Goal: Complete application form

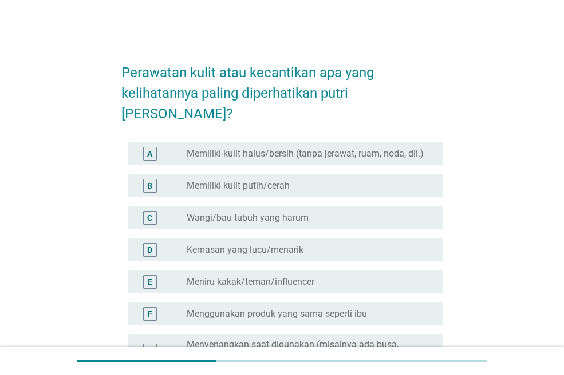
scroll to position [57, 0]
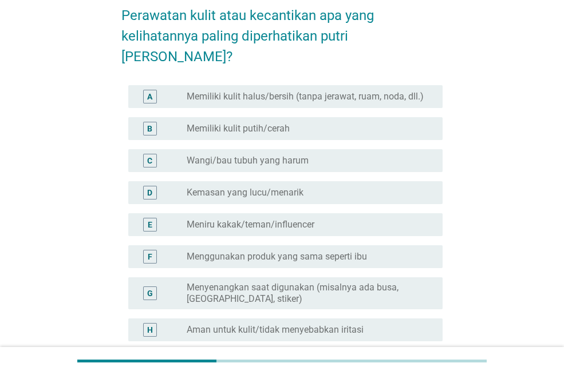
click at [300, 155] on label "Wangi/bau tubuh yang harum" at bounding box center [248, 160] width 122 height 11
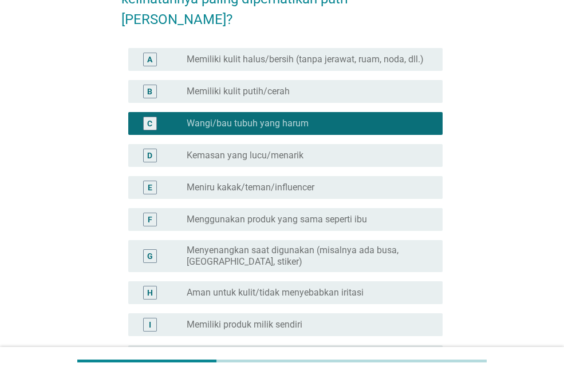
scroll to position [114, 0]
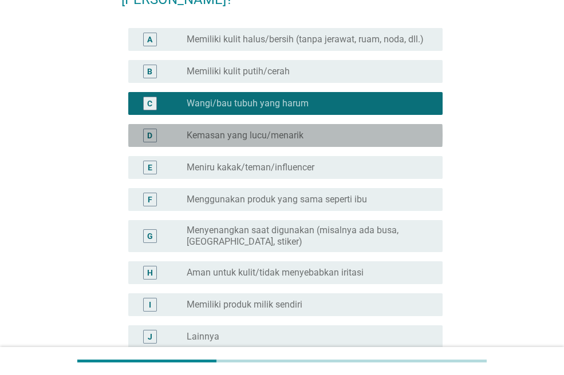
click at [274, 130] on label "Kemasan yang lucu/menarik" at bounding box center [245, 135] width 117 height 11
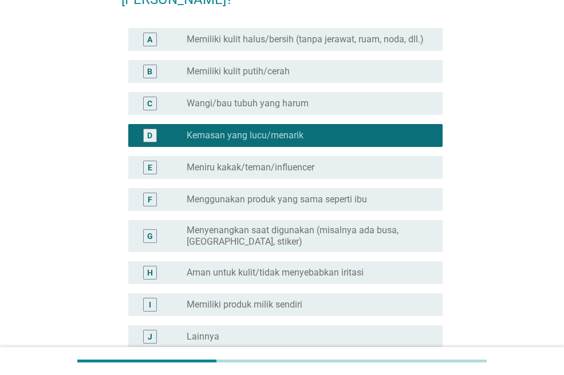
click at [292, 98] on label "Wangi/bau tubuh yang harum" at bounding box center [248, 103] width 122 height 11
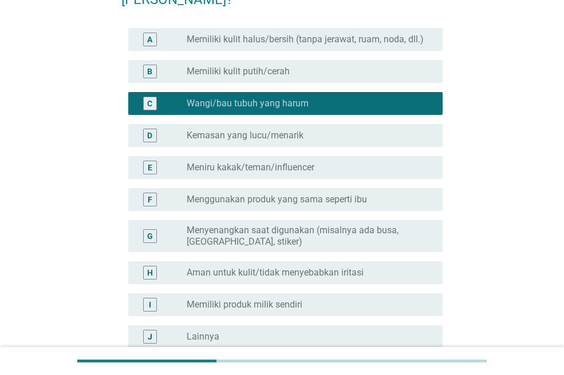
scroll to position [214, 0]
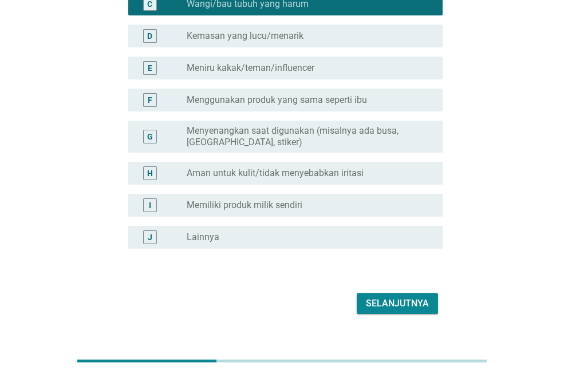
click at [382, 297] on div "Selanjutnya" at bounding box center [397, 304] width 63 height 14
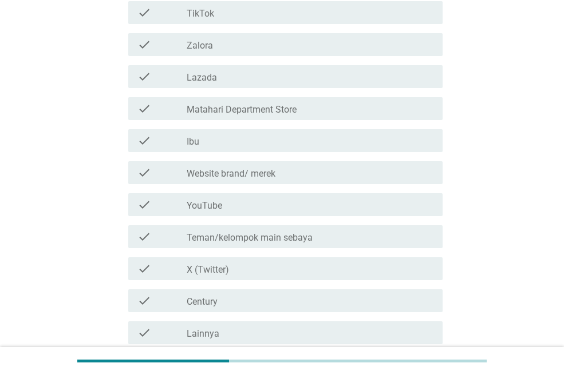
scroll to position [592, 0]
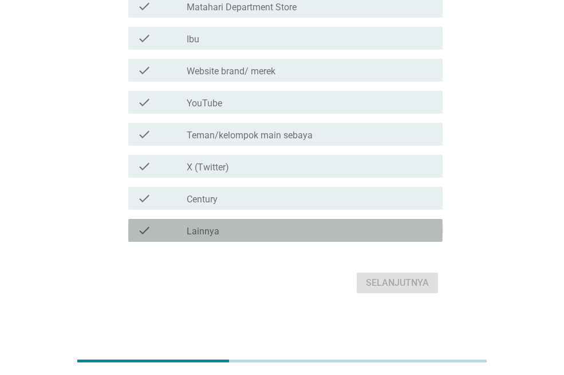
click at [317, 232] on div "check_box_outline_blank Lainnya" at bounding box center [310, 231] width 247 height 14
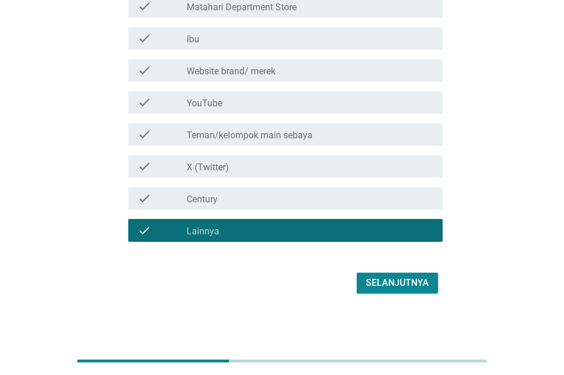
click at [397, 282] on div "Selanjutnya" at bounding box center [397, 283] width 63 height 14
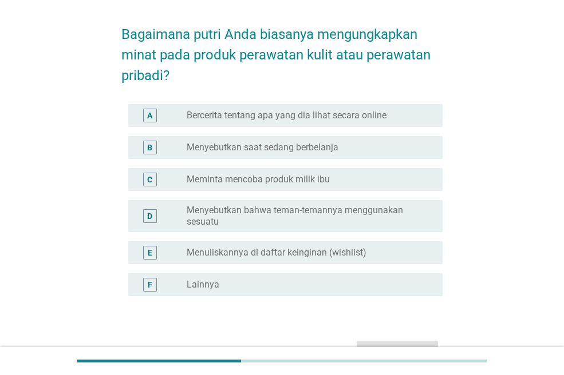
scroll to position [57, 0]
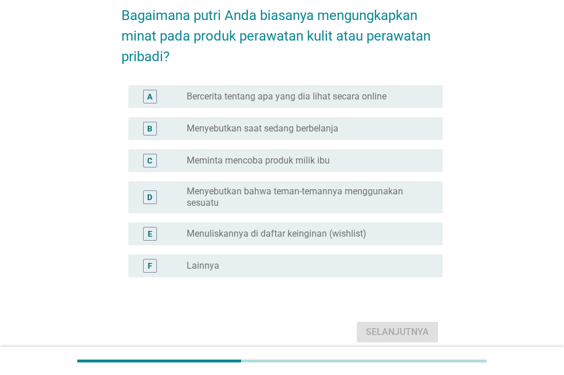
click at [289, 96] on label "Bercerita tentang apa yang dia lihat secara online" at bounding box center [287, 96] width 200 height 11
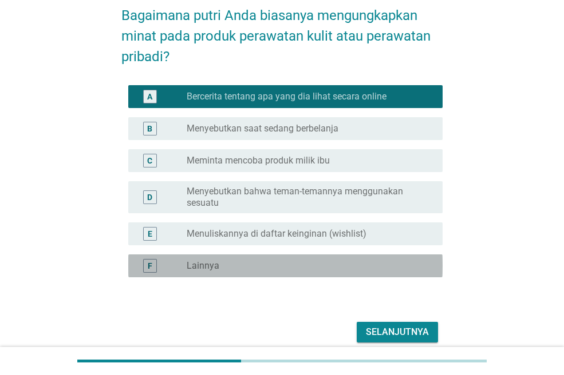
click at [328, 263] on div "radio_button_unchecked Lainnya" at bounding box center [305, 265] width 237 height 11
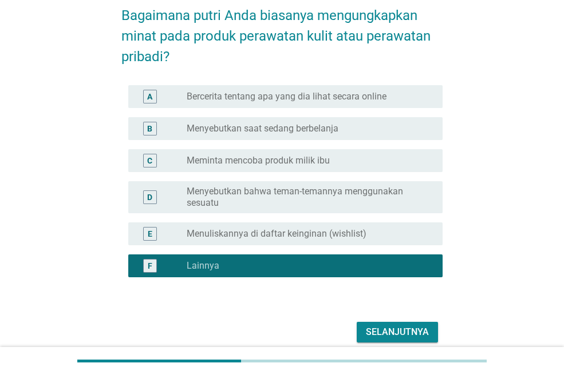
click at [371, 328] on div "Selanjutnya" at bounding box center [397, 333] width 63 height 14
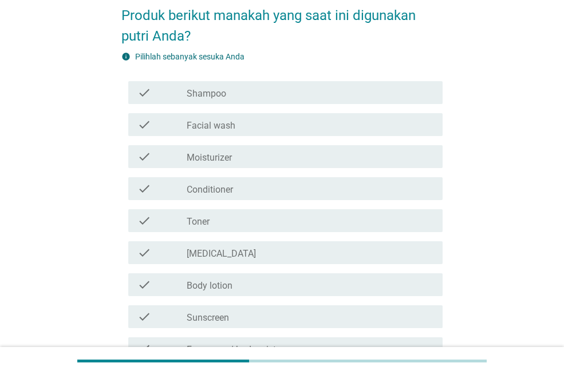
click at [236, 92] on div "check_box_outline_blank Shampoo" at bounding box center [310, 93] width 247 height 14
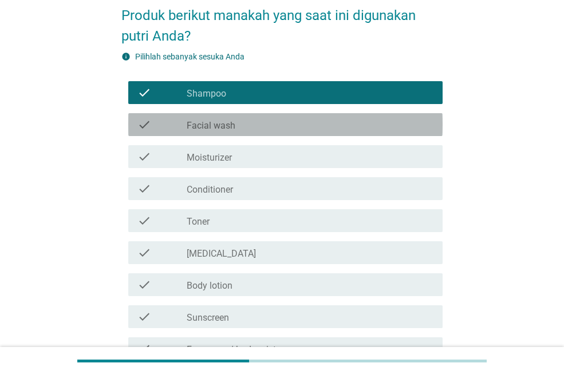
click at [231, 129] on label "Facial wash" at bounding box center [211, 125] width 49 height 11
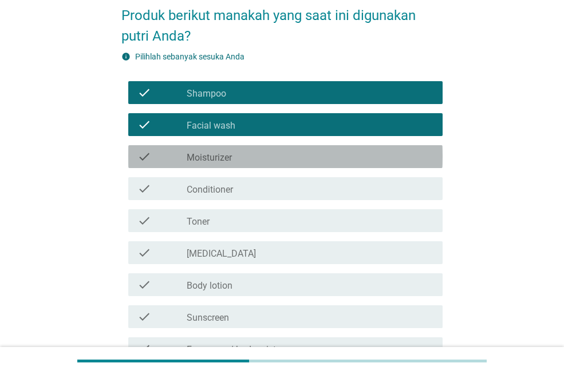
click at [227, 160] on label "Moisturizer" at bounding box center [209, 157] width 45 height 11
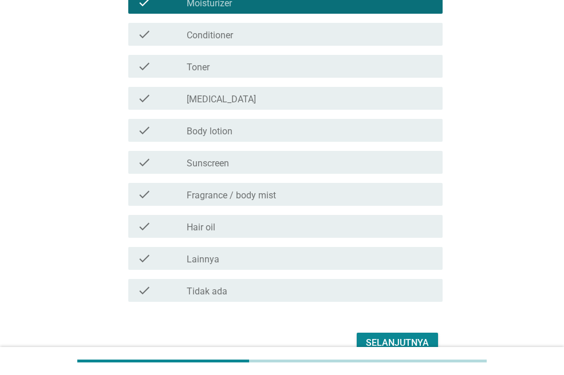
scroll to position [229, 0]
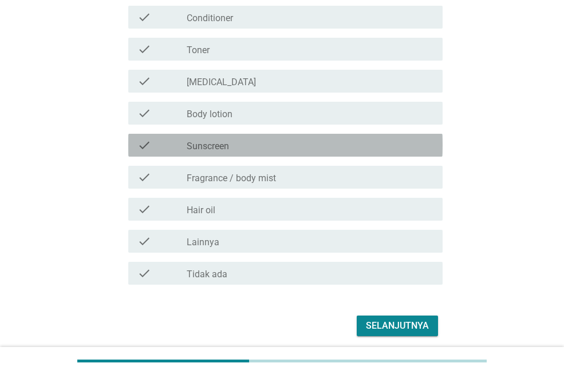
click at [249, 142] on div "check_box_outline_blank Sunscreen" at bounding box center [310, 145] width 247 height 14
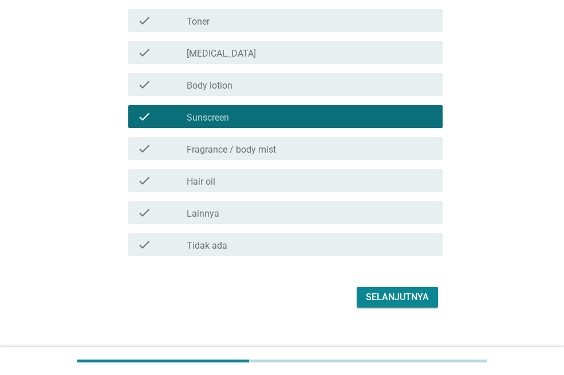
scroll to position [272, 0]
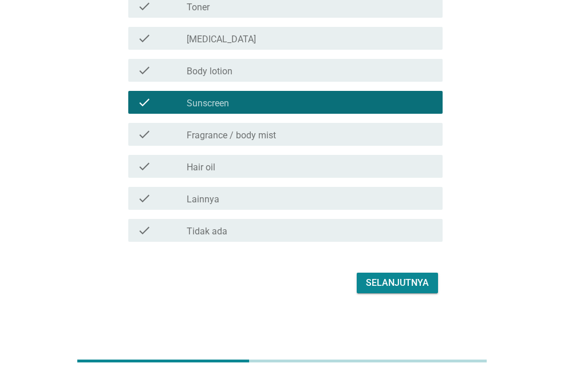
click at [268, 138] on label "Fragrance / body mist" at bounding box center [231, 135] width 89 height 11
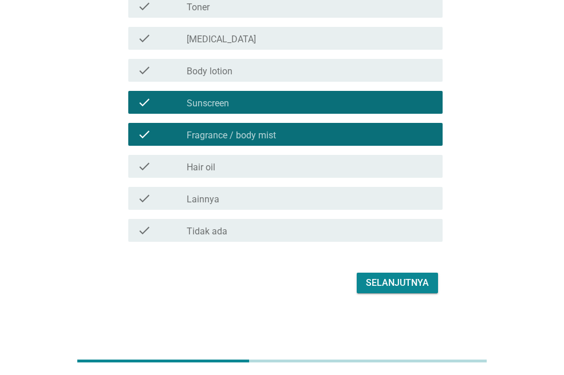
click at [380, 280] on div "Selanjutnya" at bounding box center [397, 283] width 63 height 14
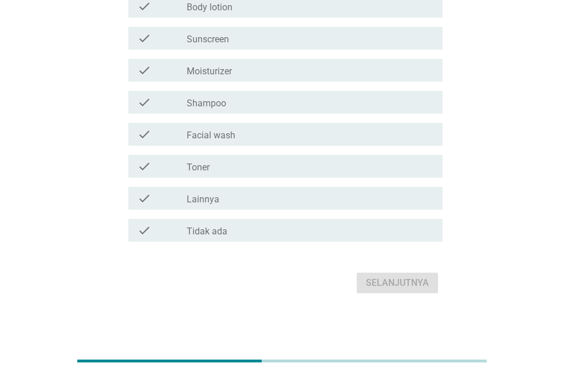
click at [227, 232] on div "check_box_outline_blank Tidak ada" at bounding box center [310, 231] width 247 height 14
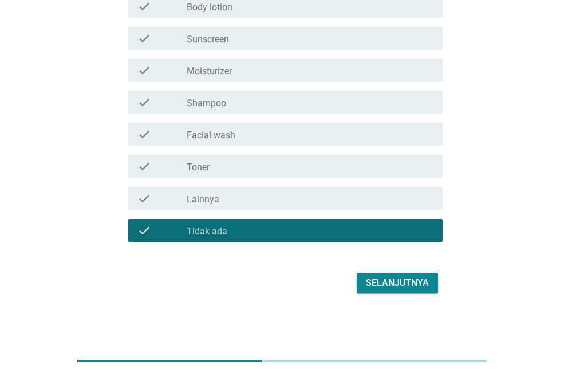
click at [385, 284] on div "Selanjutnya" at bounding box center [397, 283] width 63 height 14
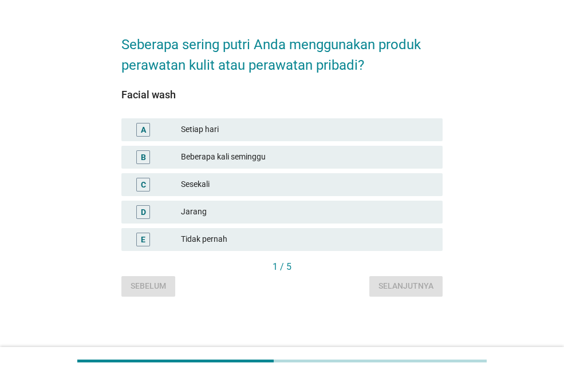
scroll to position [0, 0]
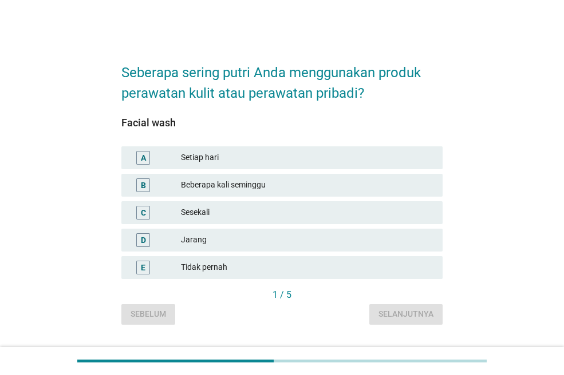
click at [239, 159] on div "Setiap hari" at bounding box center [307, 158] width 252 height 14
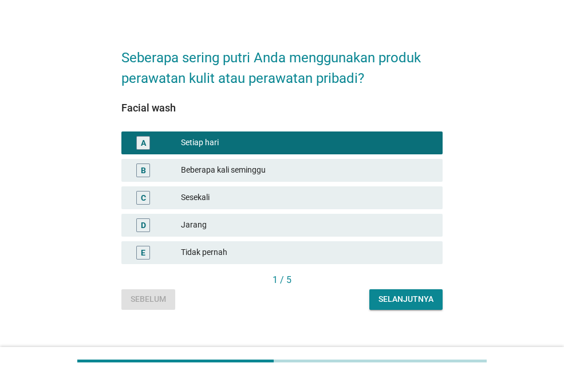
scroll to position [28, 0]
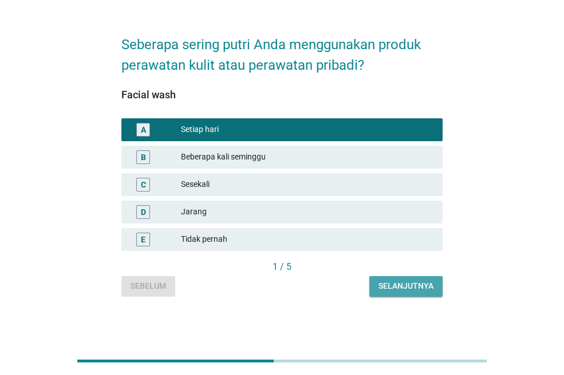
click at [376, 288] on button "Selanjutnya" at bounding box center [405, 286] width 73 height 21
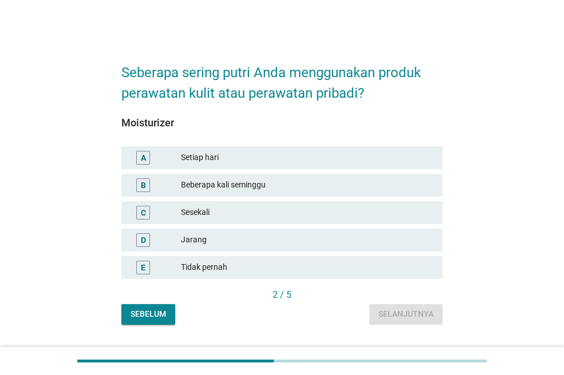
click at [233, 152] on div "Setiap hari" at bounding box center [307, 158] width 252 height 14
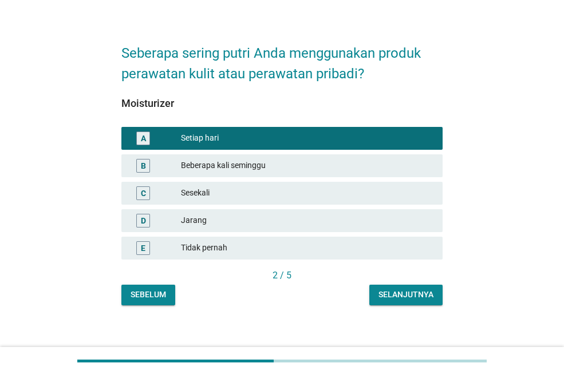
scroll to position [28, 0]
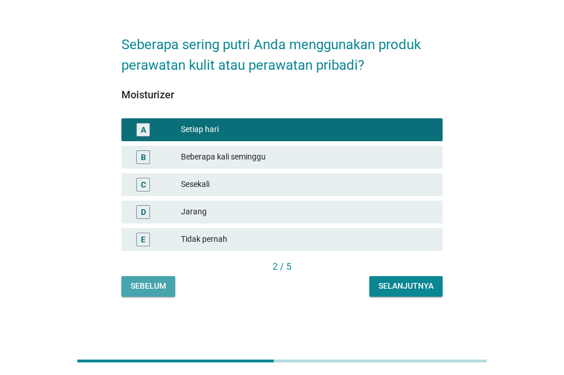
click at [149, 286] on div "Sebelum" at bounding box center [147, 286] width 35 height 12
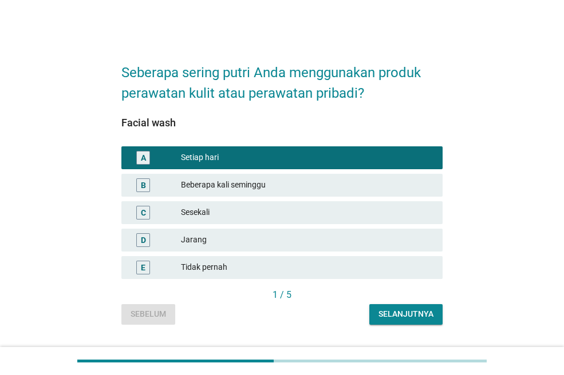
click at [375, 317] on button "Selanjutnya" at bounding box center [405, 314] width 73 height 21
click at [401, 317] on div "Selanjutnya" at bounding box center [405, 314] width 55 height 12
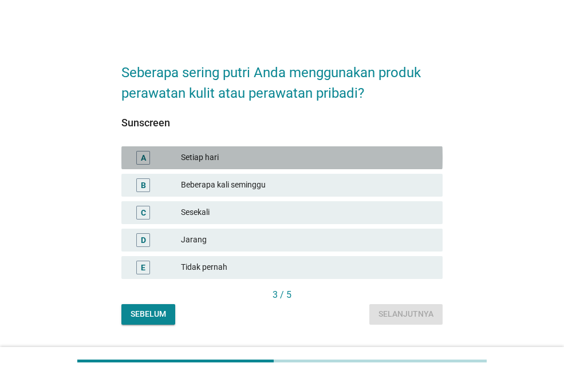
click at [237, 158] on div "Setiap hari" at bounding box center [307, 158] width 252 height 14
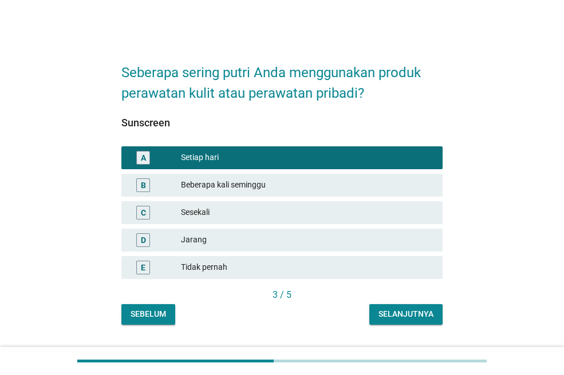
click at [415, 311] on div "Selanjutnya" at bounding box center [405, 314] width 55 height 12
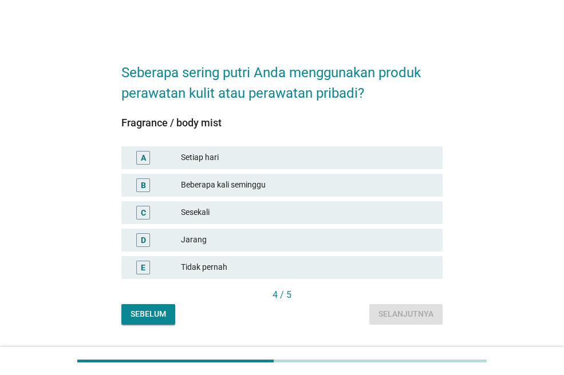
click at [298, 165] on div "A Setiap hari" at bounding box center [281, 157] width 321 height 23
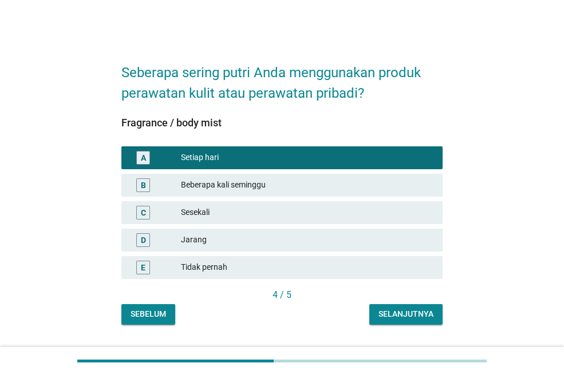
click at [428, 316] on div "Selanjutnya" at bounding box center [405, 314] width 55 height 12
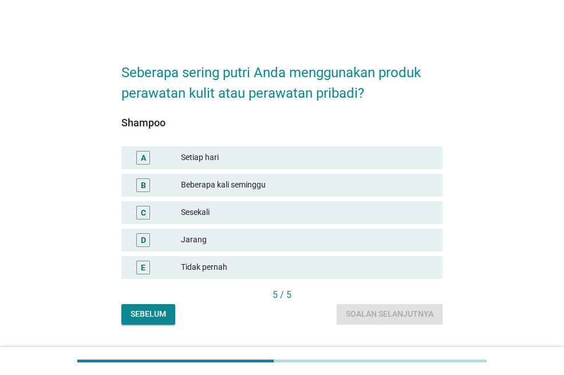
click at [218, 185] on div "Beberapa kali seminggu" at bounding box center [307, 186] width 252 height 14
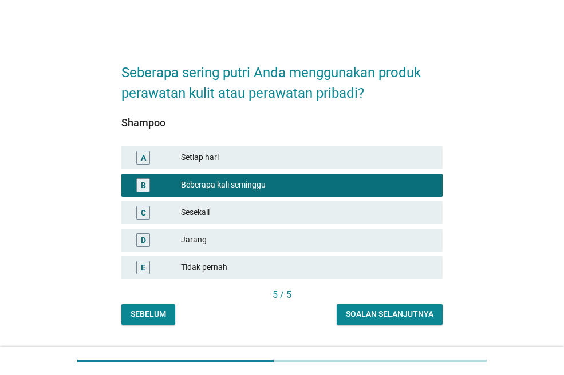
click at [411, 313] on div "Soalan selanjutnya" at bounding box center [390, 314] width 88 height 12
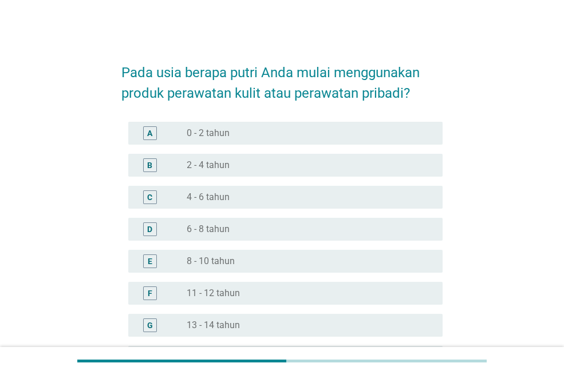
click at [245, 224] on div "radio_button_unchecked 6 - 8 tahun" at bounding box center [305, 229] width 237 height 11
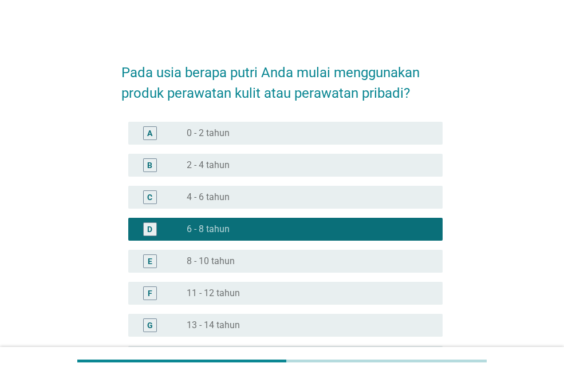
click at [230, 253] on div "E radio_button_unchecked 8 - 10 tahun" at bounding box center [285, 261] width 314 height 23
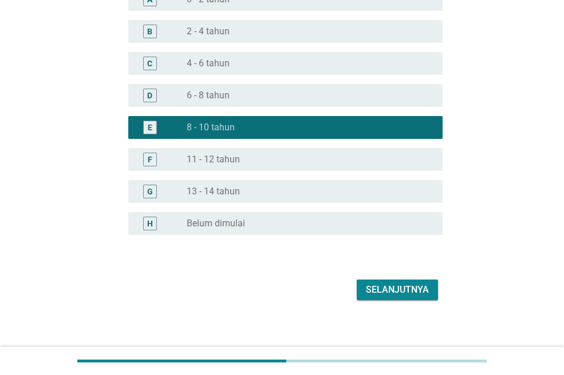
scroll to position [141, 0]
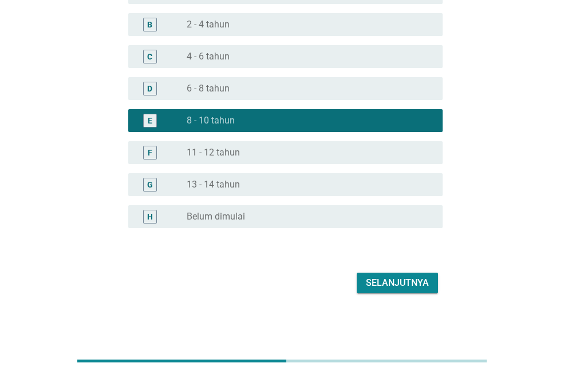
click at [384, 280] on div "Selanjutnya" at bounding box center [397, 283] width 63 height 14
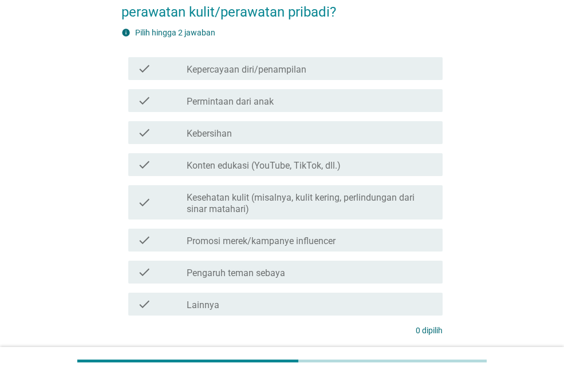
scroll to position [114, 0]
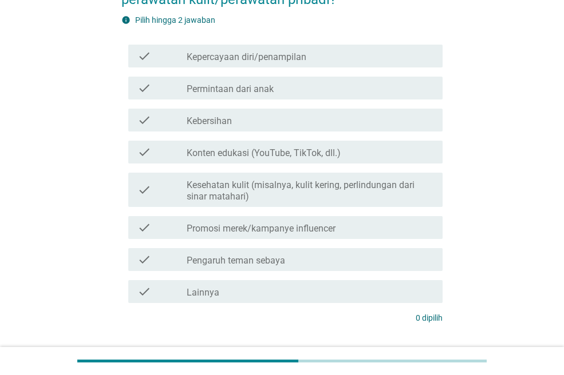
click at [235, 187] on label "Kesehatan kulit (misalnya, kulit kering, perlindungan dari sinar matahari)" at bounding box center [310, 191] width 247 height 23
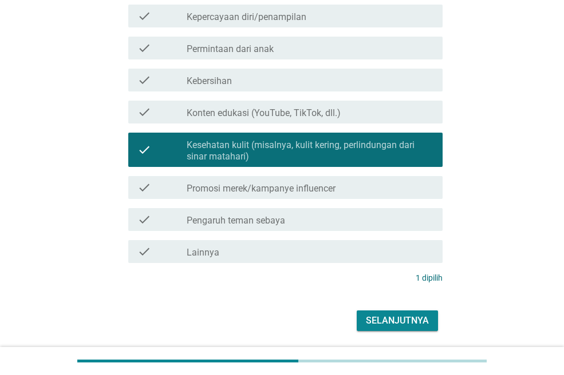
scroll to position [172, 0]
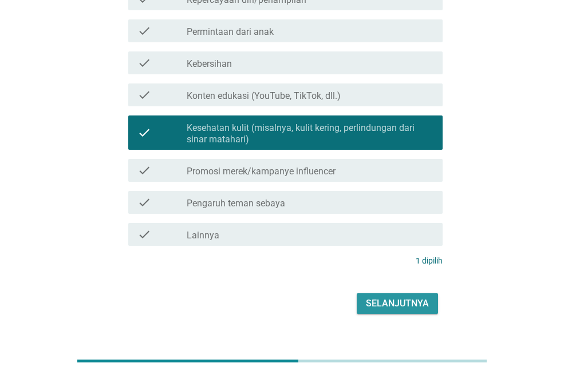
click at [403, 302] on div "Selanjutnya" at bounding box center [397, 304] width 63 height 14
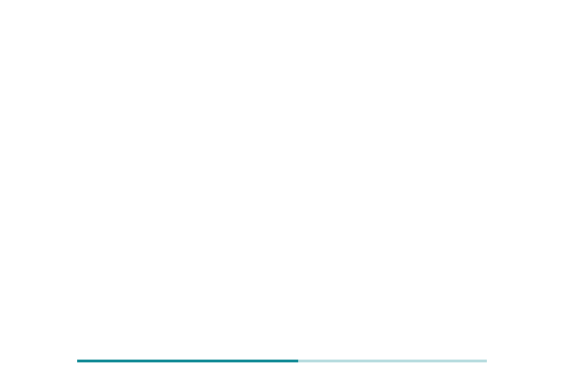
scroll to position [0, 0]
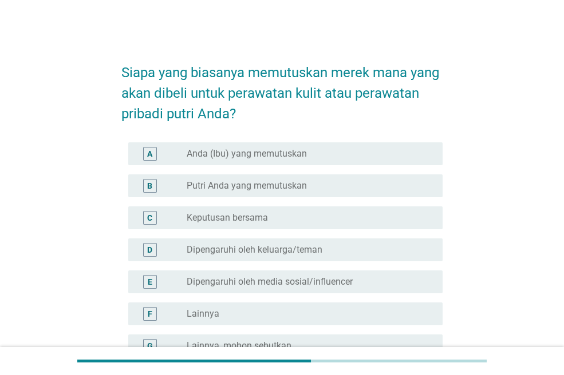
click at [301, 153] on label "Anda (Ibu) yang memutuskan" at bounding box center [247, 153] width 120 height 11
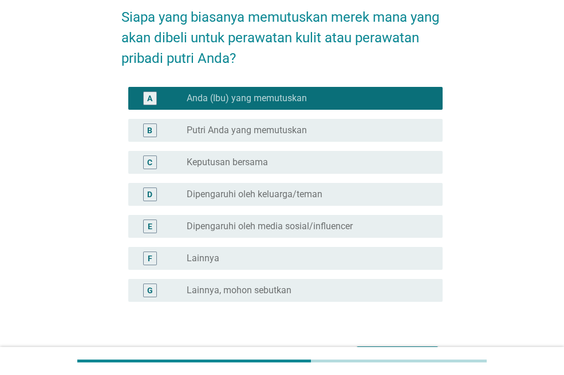
scroll to position [129, 0]
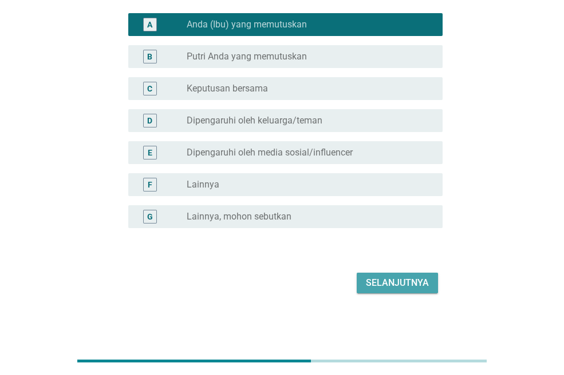
click at [418, 283] on div "Selanjutnya" at bounding box center [397, 283] width 63 height 14
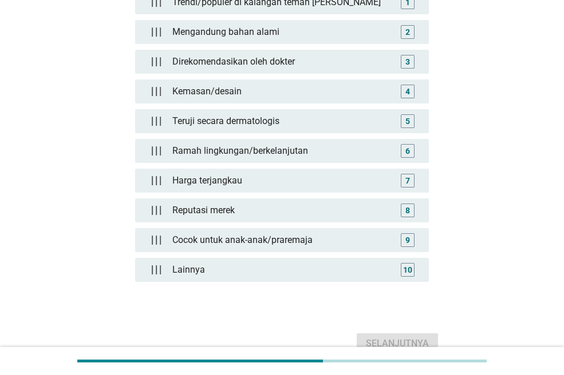
scroll to position [172, 0]
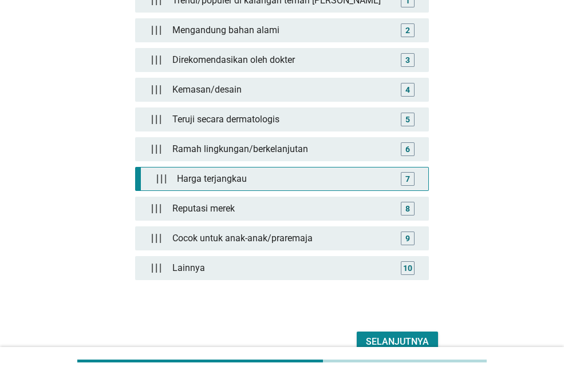
click at [295, 183] on div "Harga terjangkau" at bounding box center [284, 179] width 224 height 23
click at [411, 183] on div "7" at bounding box center [408, 179] width 14 height 14
click at [161, 178] on img at bounding box center [161, 179] width 10 height 10
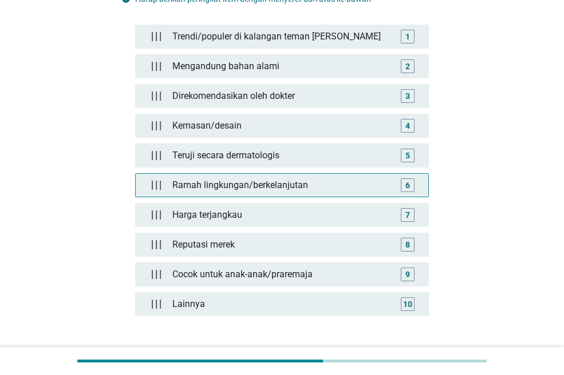
scroll to position [116, 0]
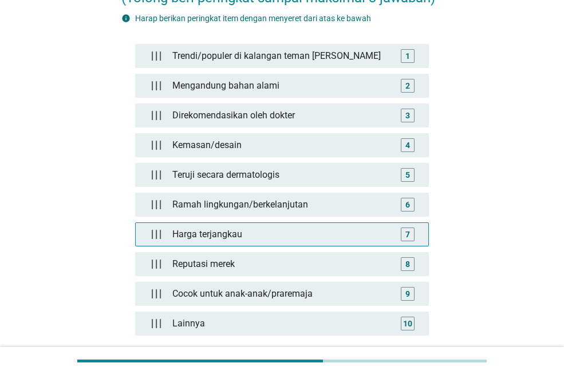
click at [410, 235] on div "7" at bounding box center [408, 235] width 14 height 14
click at [142, 237] on div "Harga terjangkau 7" at bounding box center [282, 234] width 292 height 23
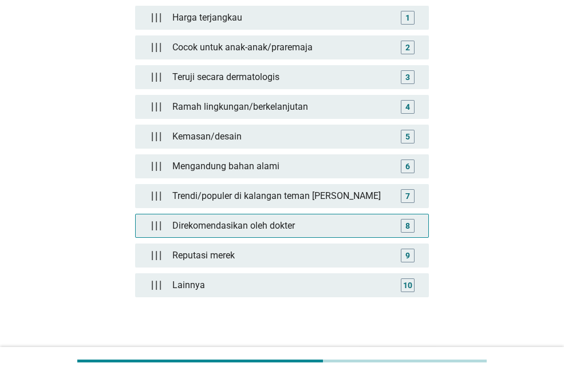
scroll to position [173, 0]
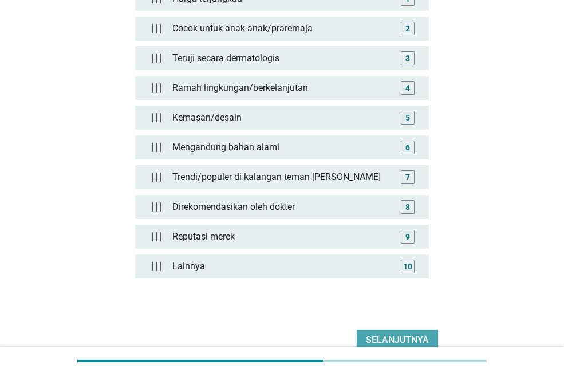
click at [392, 336] on div "Selanjutnya" at bounding box center [397, 341] width 63 height 14
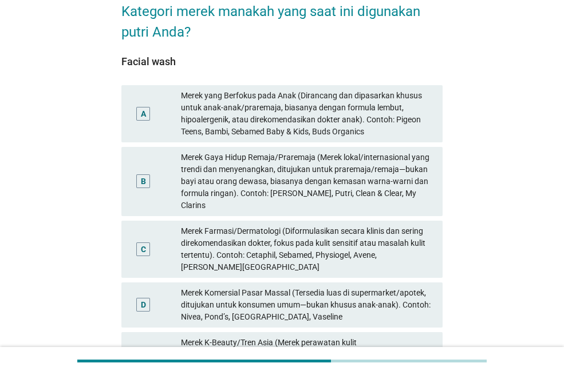
scroll to position [57, 0]
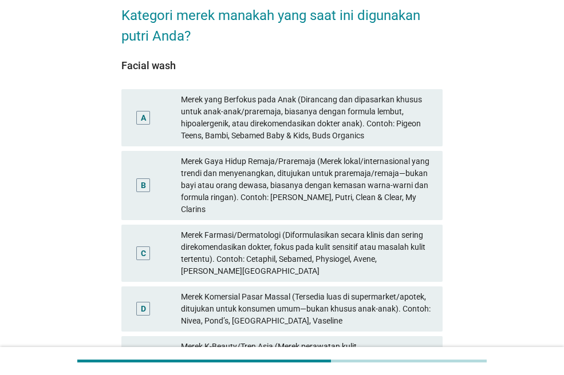
click at [338, 132] on div "Merek yang Berfokus pada Anak (Dirancang dan dipasarkan khusus untuk anak-anak/…" at bounding box center [307, 118] width 252 height 48
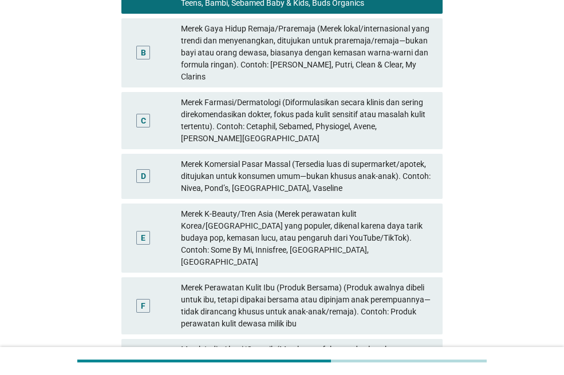
scroll to position [311, 0]
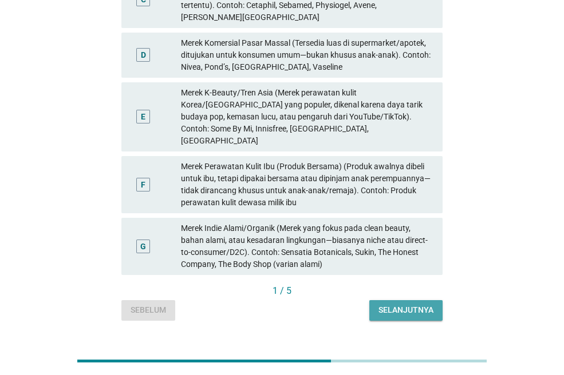
click at [412, 304] on div "Selanjutnya" at bounding box center [405, 310] width 55 height 12
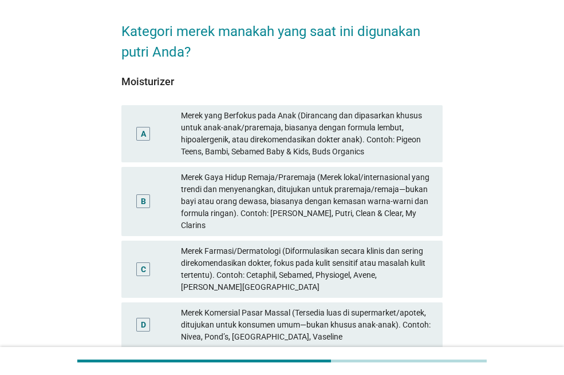
scroll to position [57, 0]
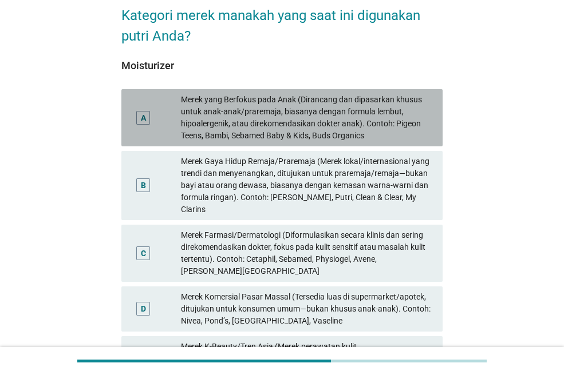
click at [319, 120] on div "Merek yang Berfokus pada Anak (Dirancang dan dipasarkan khusus untuk anak-anak/…" at bounding box center [307, 118] width 252 height 48
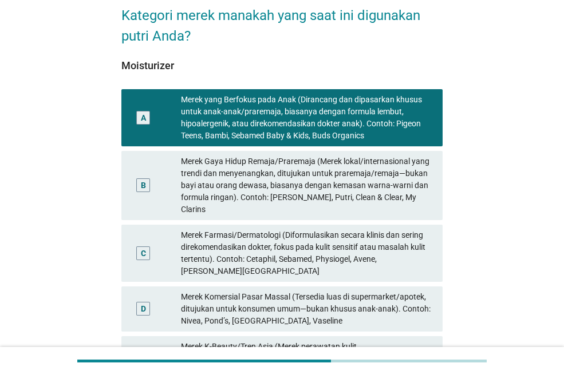
scroll to position [311, 0]
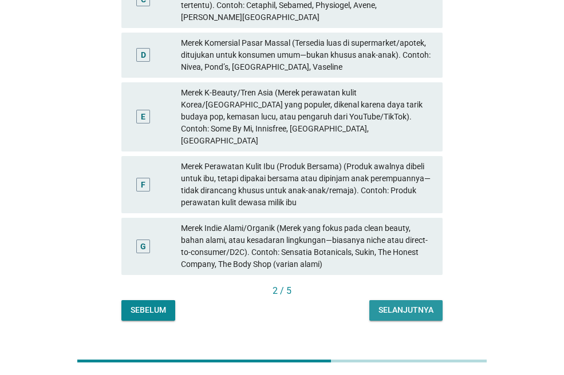
drag, startPoint x: 398, startPoint y: 286, endPoint x: 395, endPoint y: 279, distance: 7.7
click at [398, 304] on div "Selanjutnya" at bounding box center [405, 310] width 55 height 12
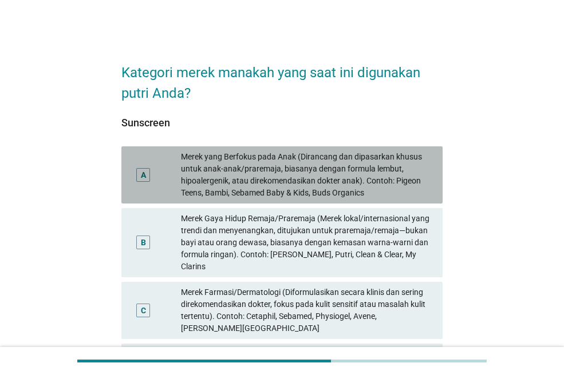
drag, startPoint x: 299, startPoint y: 172, endPoint x: 348, endPoint y: 216, distance: 65.6
click at [299, 172] on div "Merek yang Berfokus pada Anak (Dirancang dan dipasarkan khusus untuk anak-anak/…" at bounding box center [307, 175] width 252 height 48
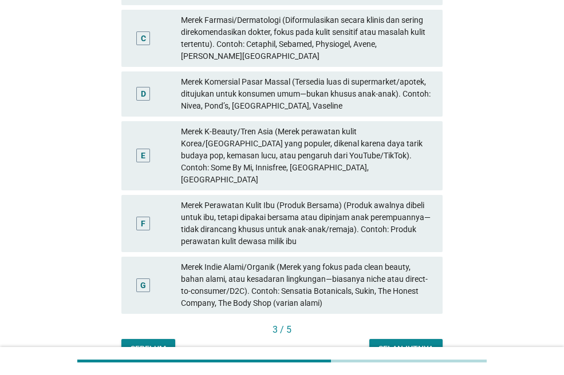
scroll to position [311, 0]
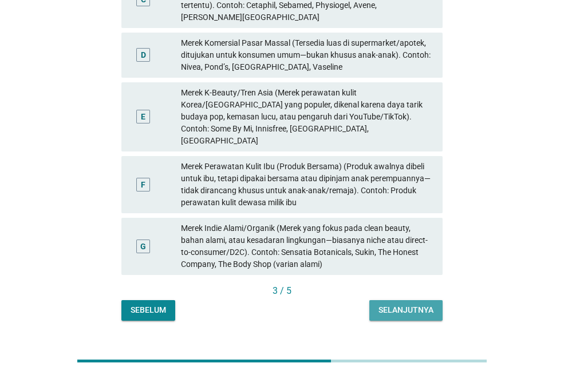
click at [408, 304] on div "Selanjutnya" at bounding box center [405, 310] width 55 height 12
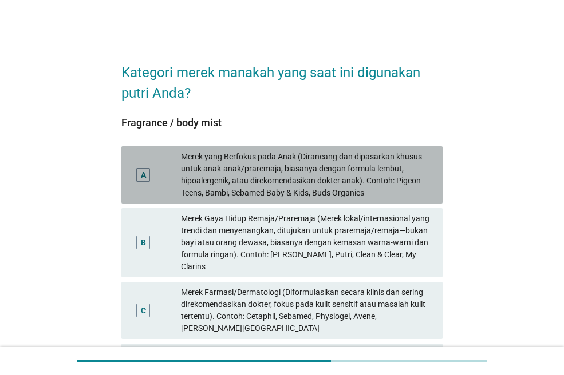
click at [324, 172] on div "Merek yang Berfokus pada Anak (Dirancang dan dipasarkan khusus untuk anak-anak/…" at bounding box center [307, 175] width 252 height 48
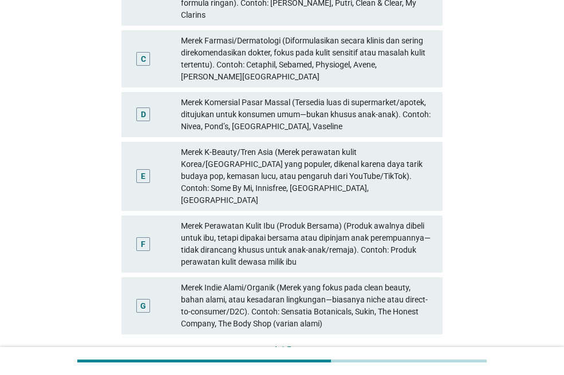
scroll to position [311, 0]
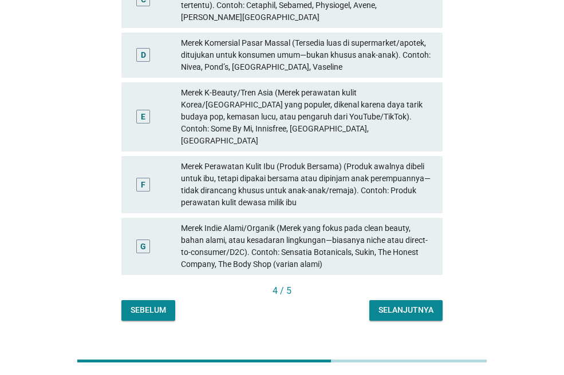
click at [408, 304] on div "Selanjutnya" at bounding box center [405, 310] width 55 height 12
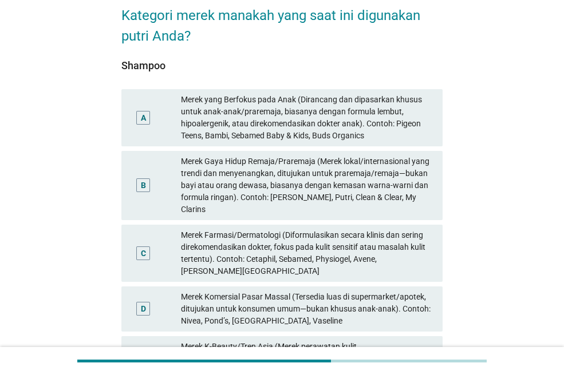
scroll to position [172, 0]
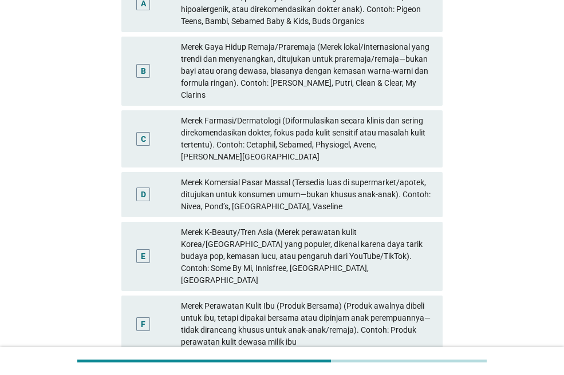
click at [302, 177] on div "Merek Komersial Pasar Massal (Tersedia luas di supermarket/apotek, ditujukan un…" at bounding box center [307, 195] width 252 height 36
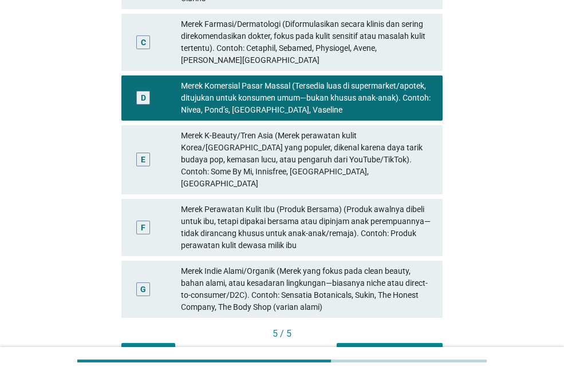
scroll to position [286, 0]
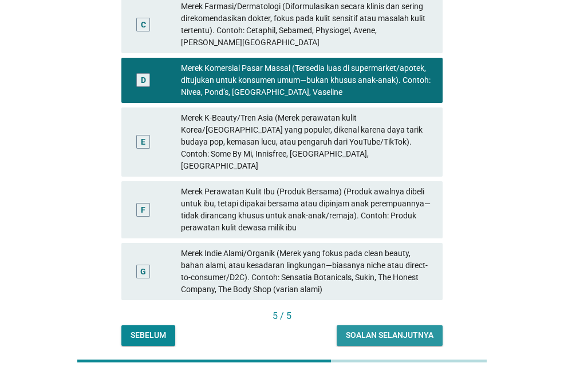
click at [390, 330] on div "Soalan selanjutnya" at bounding box center [390, 336] width 88 height 12
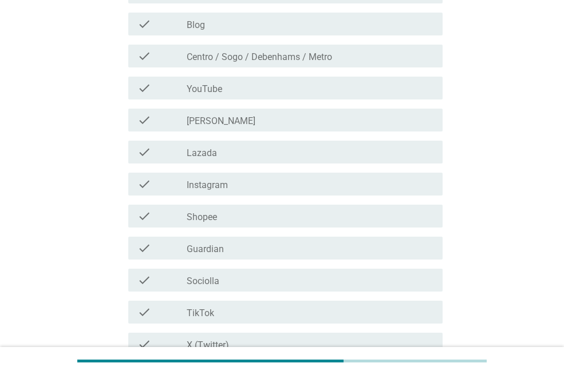
click at [257, 212] on div "check_box_outline_blank Shopee" at bounding box center [310, 216] width 247 height 14
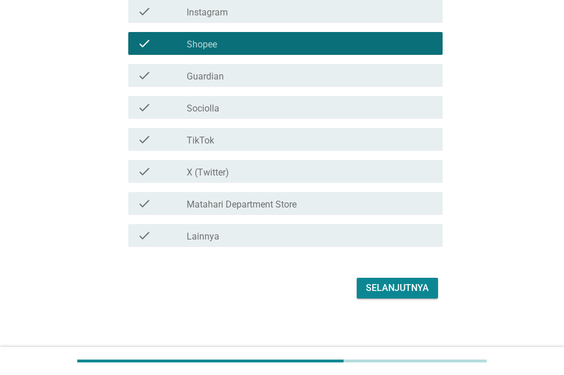
scroll to position [464, 0]
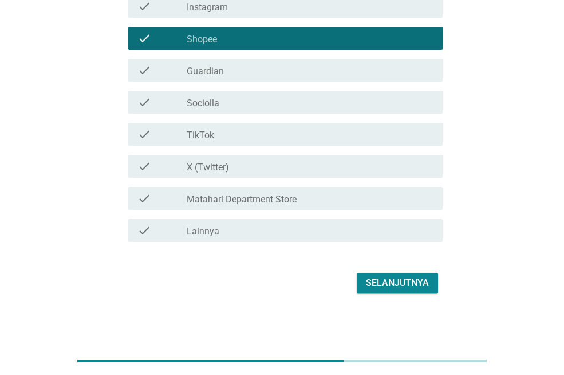
click at [421, 286] on div "Selanjutnya" at bounding box center [397, 283] width 63 height 14
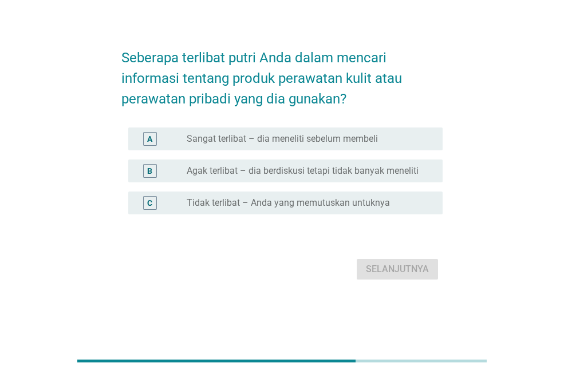
scroll to position [0, 0]
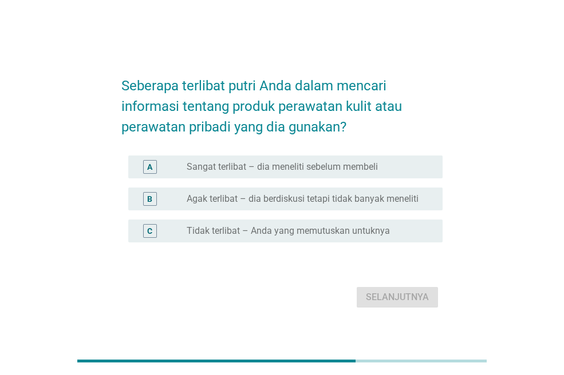
click at [267, 232] on label "Tidak terlibat – Anda yang memutuskan untuknya" at bounding box center [288, 230] width 203 height 11
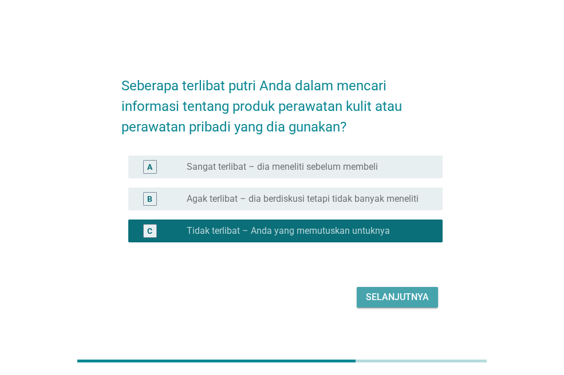
click at [386, 299] on div "Selanjutnya" at bounding box center [397, 298] width 63 height 14
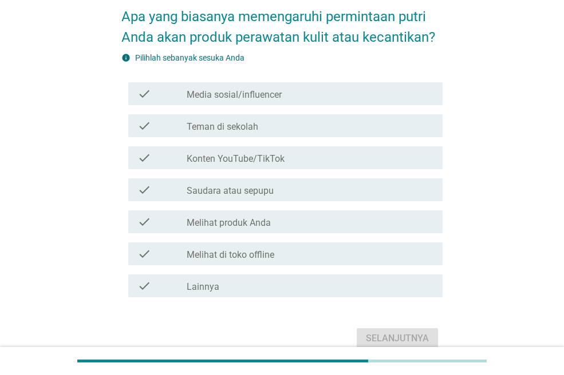
scroll to position [57, 0]
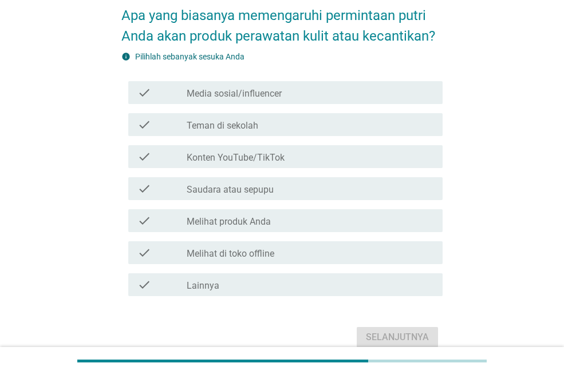
click at [246, 252] on label "Melihat di toko offline" at bounding box center [231, 253] width 88 height 11
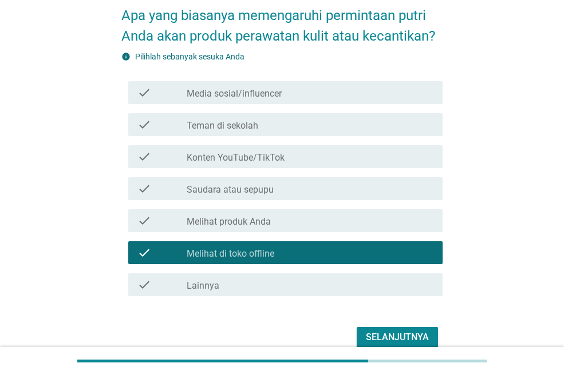
click at [221, 284] on div "check_box_outline_blank Lainnya" at bounding box center [310, 285] width 247 height 14
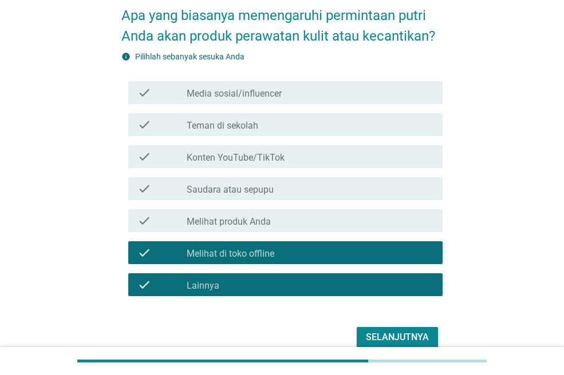
click at [380, 336] on div "Selanjutnya" at bounding box center [397, 338] width 63 height 14
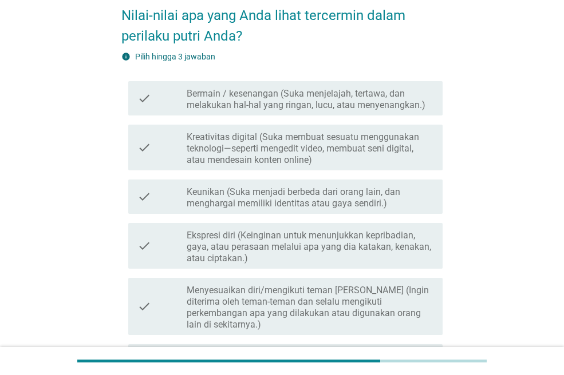
scroll to position [0, 0]
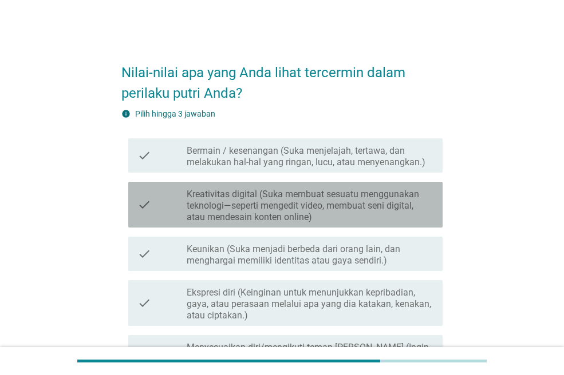
click at [323, 207] on label "Kreativitas digital (Suka membuat sesuatu menggunakan teknologi—seperti mengedi…" at bounding box center [310, 206] width 247 height 34
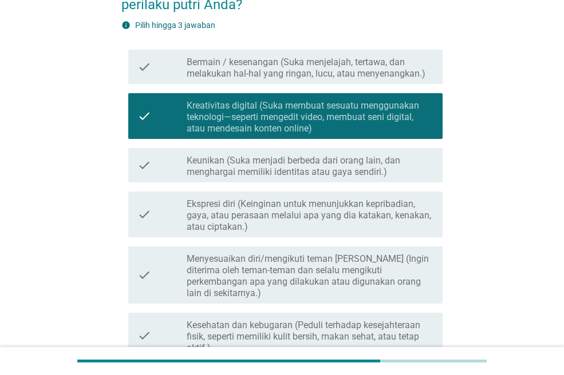
scroll to position [114, 0]
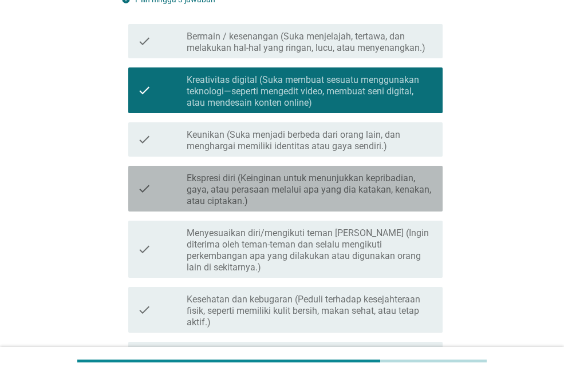
click at [309, 194] on label "Ekspresi diri (Keinginan untuk menunjukkan kepribadian, gaya, atau perasaan mel…" at bounding box center [310, 190] width 247 height 34
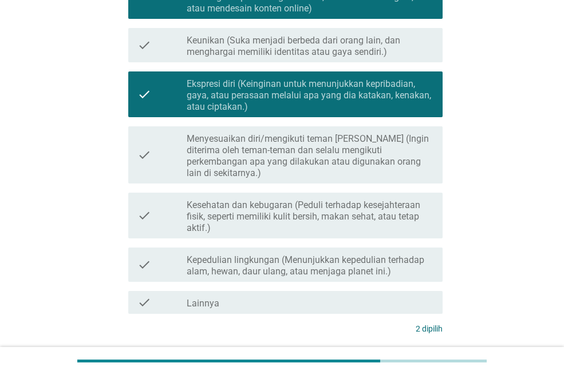
scroll to position [229, 0]
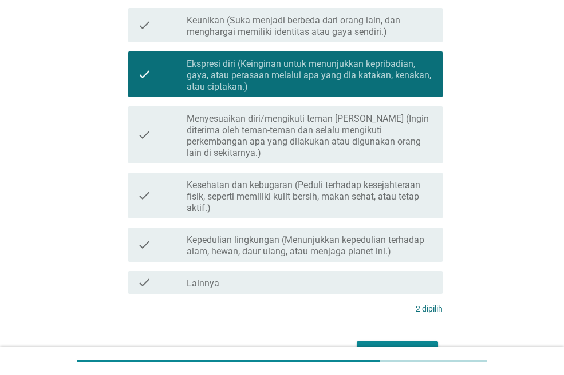
click at [334, 138] on label "Menyesuaikan diri/mengikuti teman [PERSON_NAME] (Ingin diterima oleh teman-tema…" at bounding box center [310, 136] width 247 height 46
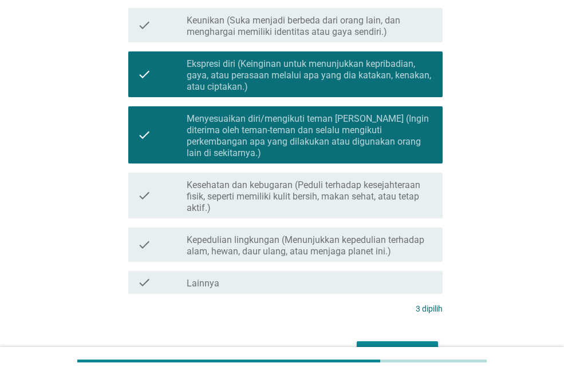
click at [388, 345] on div "Selanjutnya" at bounding box center [397, 352] width 63 height 14
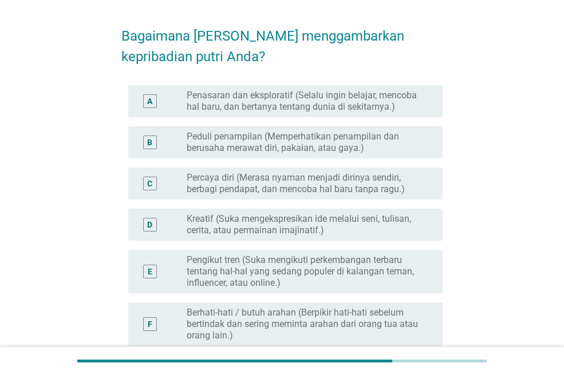
scroll to position [57, 0]
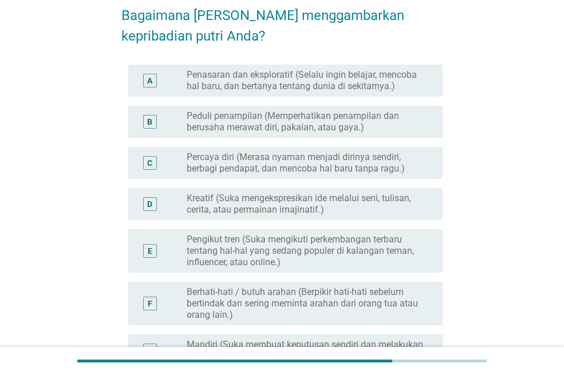
click at [265, 193] on label "Kreatif (Suka mengekspresikan ide melalui seni, tulisan, cerita, atau permainan…" at bounding box center [305, 204] width 237 height 23
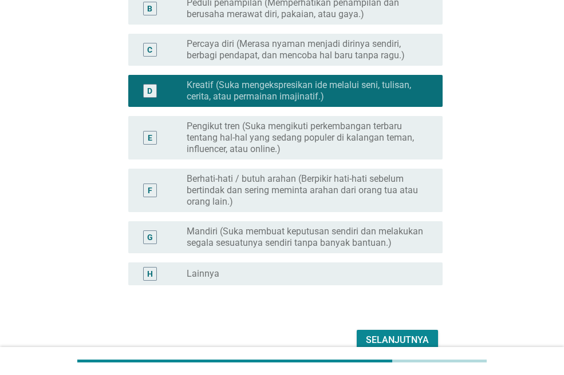
scroll to position [172, 0]
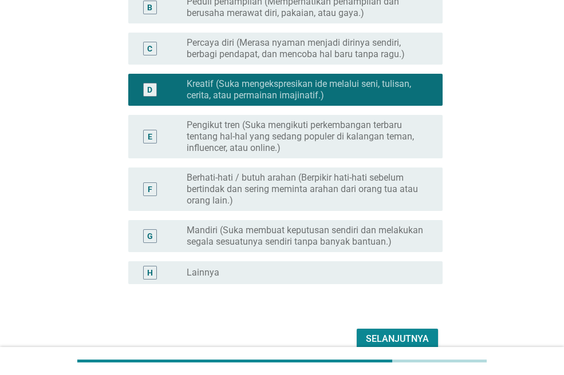
click at [307, 145] on label "Pengikut tren (Suka mengikuti perkembangan terbaru tentang hal-hal yang sedang …" at bounding box center [305, 137] width 237 height 34
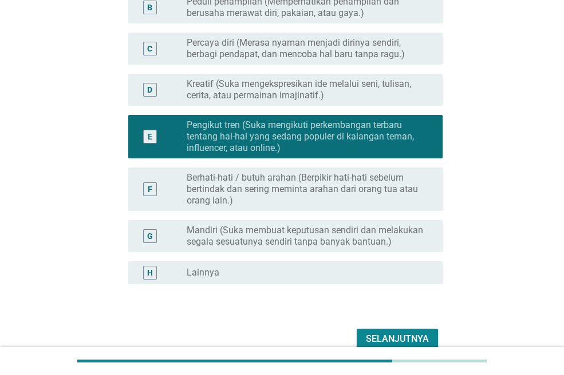
click at [279, 94] on label "Kreatif (Suka mengekspresikan ide melalui seni, tulisan, cerita, atau permainan…" at bounding box center [305, 89] width 237 height 23
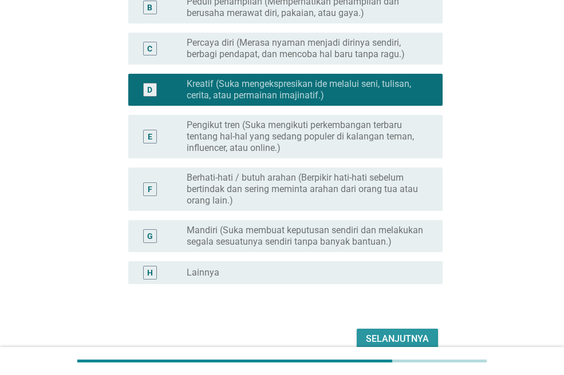
click at [387, 336] on div "Selanjutnya" at bounding box center [397, 339] width 63 height 14
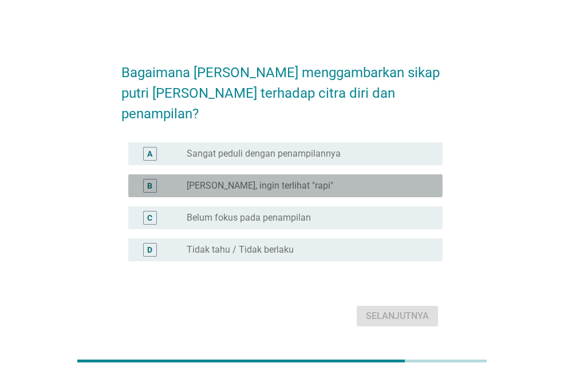
click at [282, 180] on label "[PERSON_NAME], ingin terlihat "rapi"" at bounding box center [260, 185] width 146 height 11
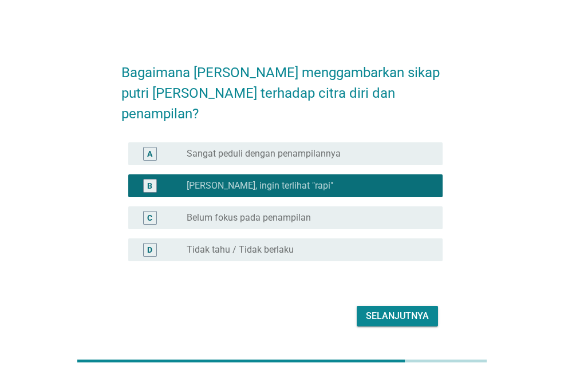
click at [382, 310] on div "Selanjutnya" at bounding box center [397, 317] width 63 height 14
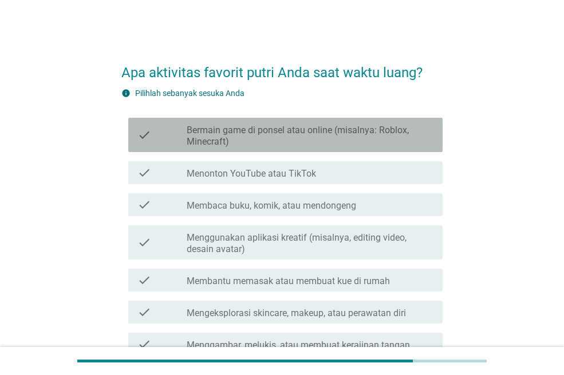
click at [348, 132] on label "Bermain game di ponsel atau online (misalnya: Roblox, Minecraft)" at bounding box center [310, 136] width 247 height 23
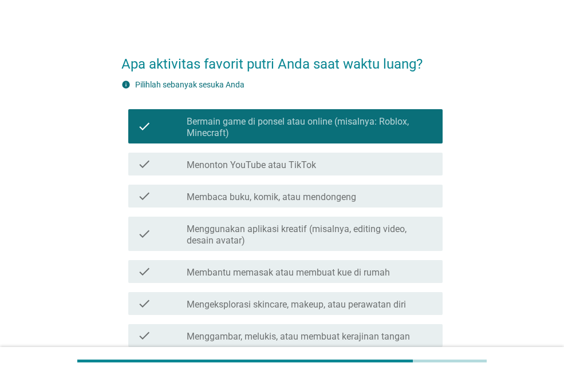
scroll to position [57, 0]
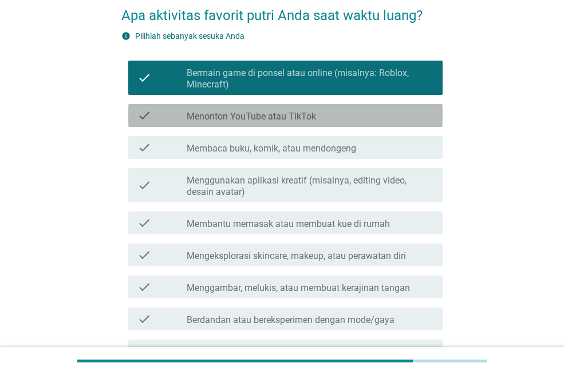
click at [302, 113] on label "Menonton YouTube atau TikTok" at bounding box center [251, 116] width 129 height 11
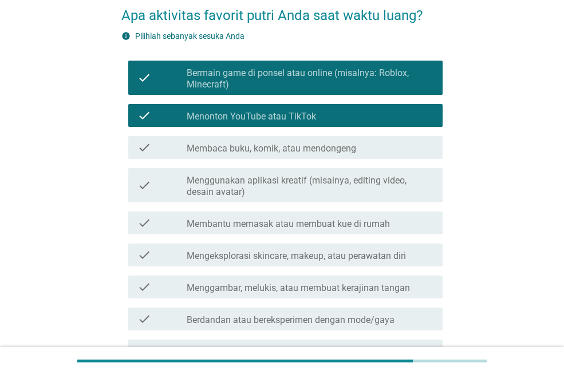
click at [348, 188] on label "Menggunakan aplikasi kreatif (misalnya, editing video, desain avatar)" at bounding box center [310, 186] width 247 height 23
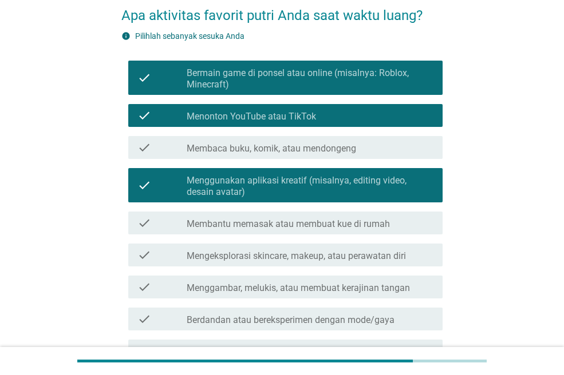
scroll to position [114, 0]
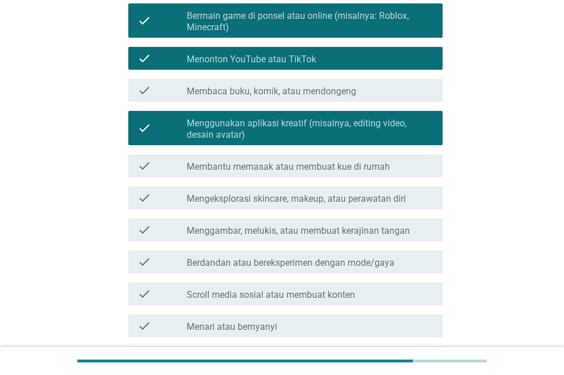
click at [374, 233] on label "Menggambar, melukis, atau membuat kerajinan tangan" at bounding box center [298, 230] width 223 height 11
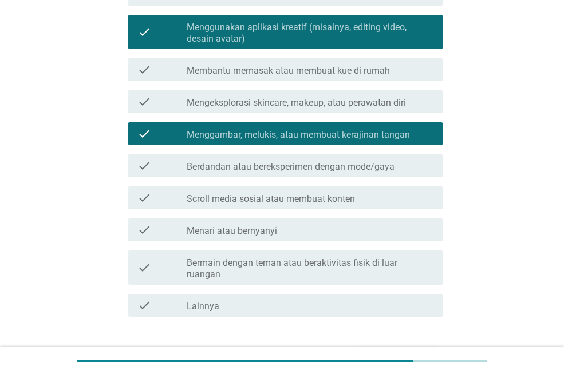
scroll to position [229, 0]
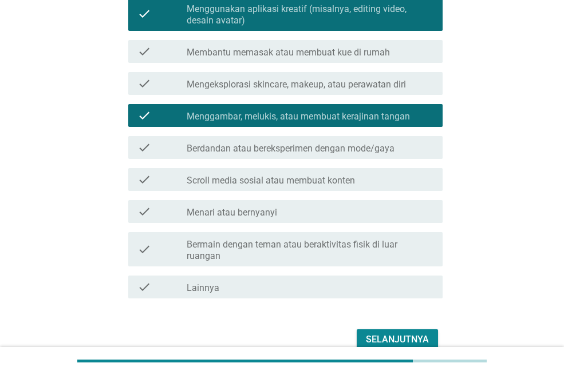
click at [352, 180] on label "Scroll media sosial atau membuat konten" at bounding box center [271, 180] width 168 height 11
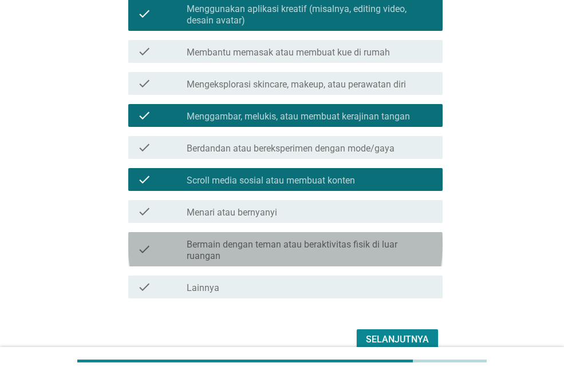
click at [383, 237] on div "check_box_outline_blank Bermain dengan teman atau beraktivitas fisik di luar ru…" at bounding box center [310, 249] width 247 height 25
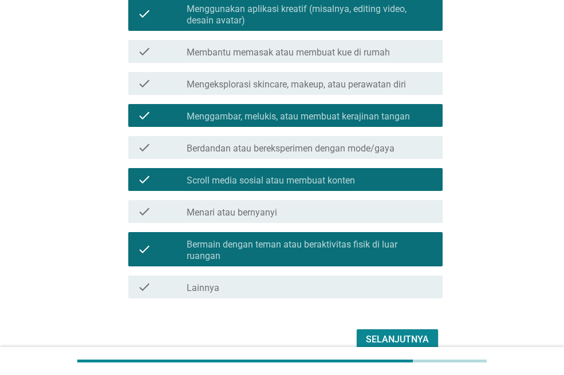
click at [399, 333] on div "Selanjutnya" at bounding box center [397, 340] width 63 height 14
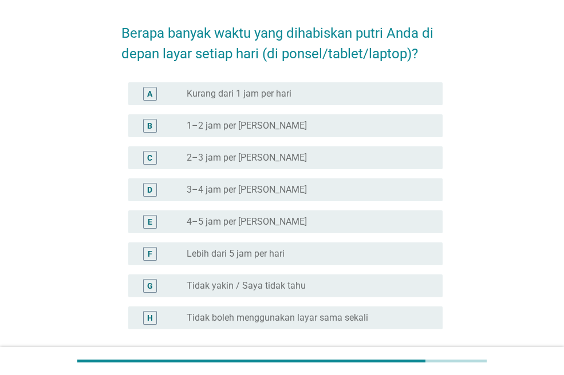
scroll to position [57, 0]
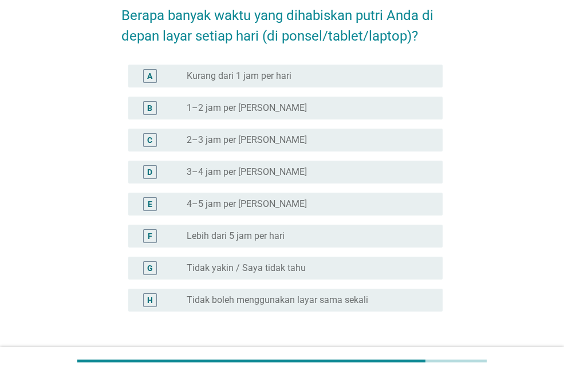
click at [270, 270] on label "Tidak yakin / Saya tidak tahu" at bounding box center [246, 268] width 119 height 11
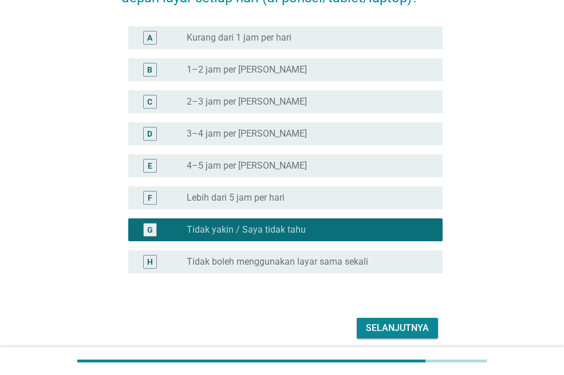
scroll to position [114, 0]
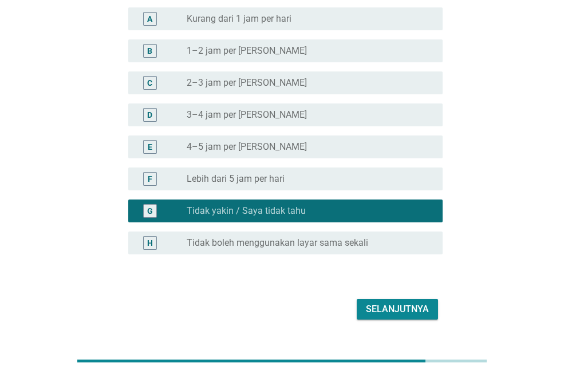
click at [391, 308] on div "Selanjutnya" at bounding box center [397, 310] width 63 height 14
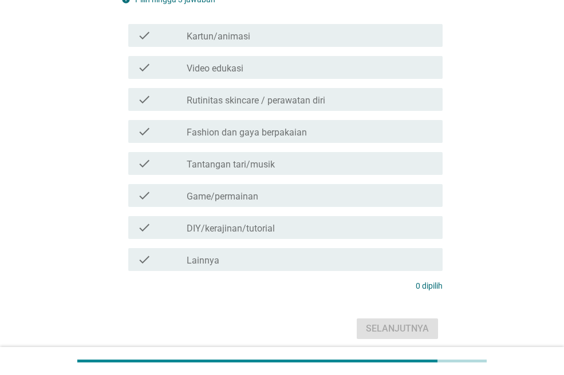
scroll to position [0, 0]
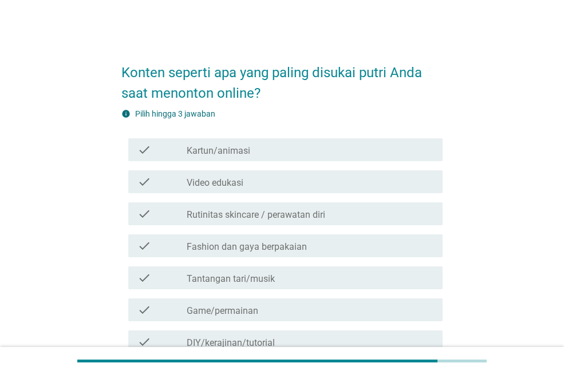
click at [263, 156] on div "check_box_outline_blank Kartun/animasi" at bounding box center [310, 150] width 247 height 14
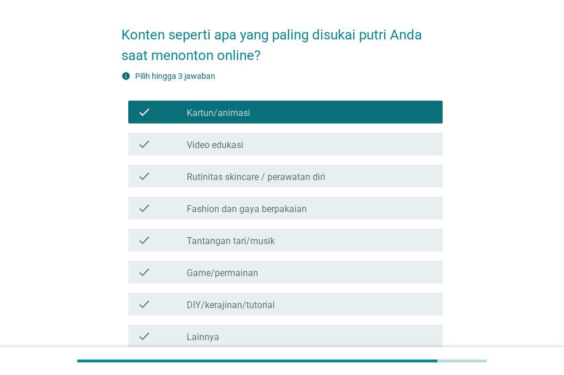
scroll to position [57, 0]
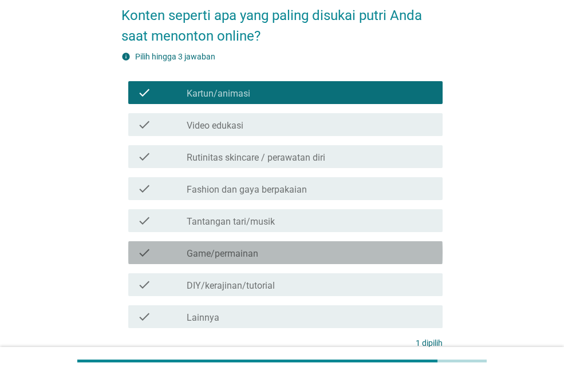
click at [255, 252] on label "Game/permainan" at bounding box center [223, 253] width 72 height 11
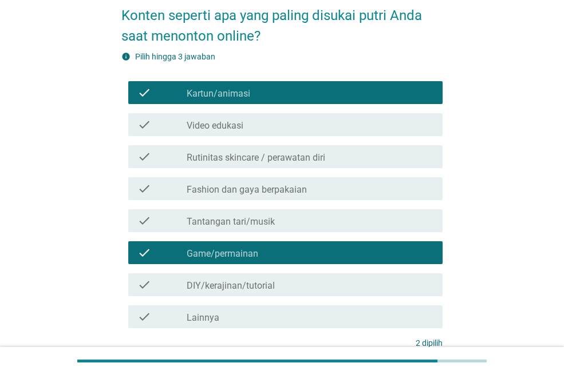
scroll to position [114, 0]
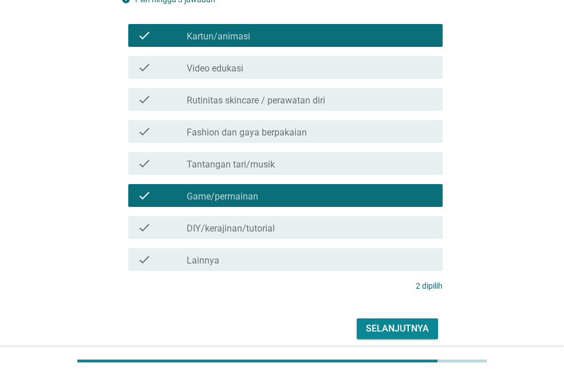
click at [419, 326] on div "Selanjutnya" at bounding box center [397, 329] width 63 height 14
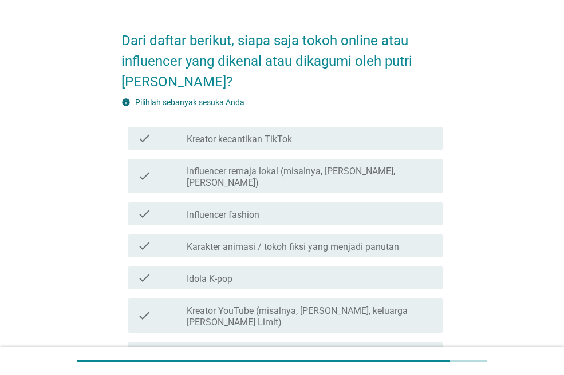
scroll to position [57, 0]
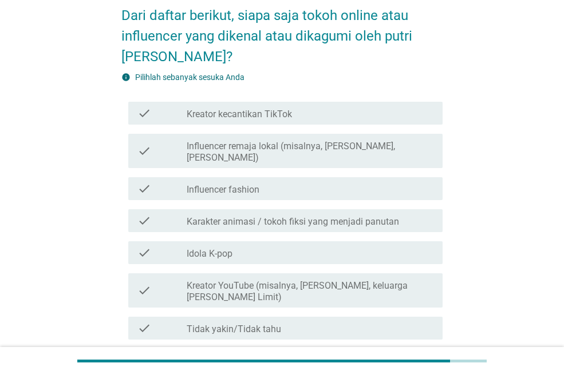
click at [266, 324] on div "check check_box_outline_blank Tidak yakin/Tidak tahu" at bounding box center [285, 328] width 314 height 23
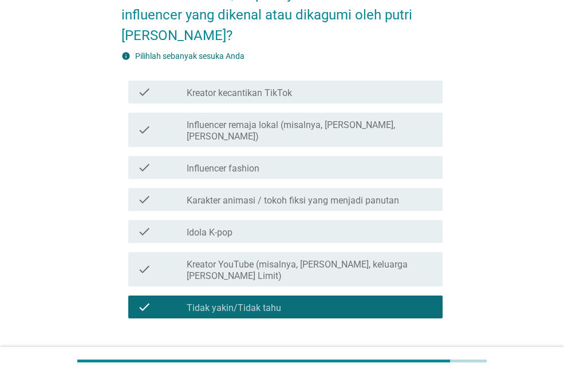
scroll to position [114, 0]
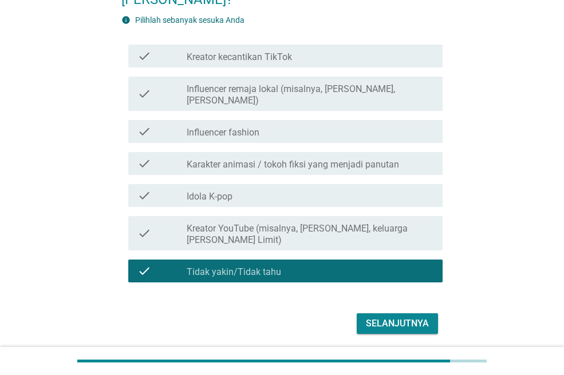
click at [378, 317] on div "Selanjutnya" at bounding box center [397, 324] width 63 height 14
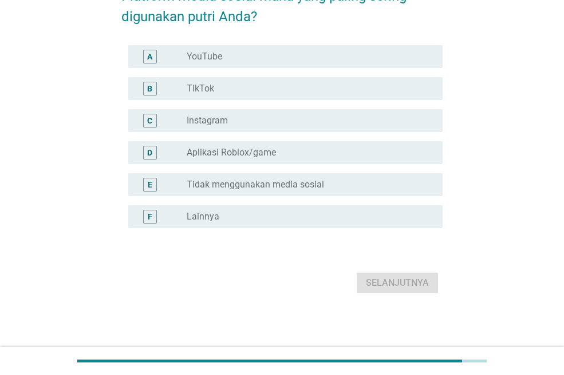
scroll to position [0, 0]
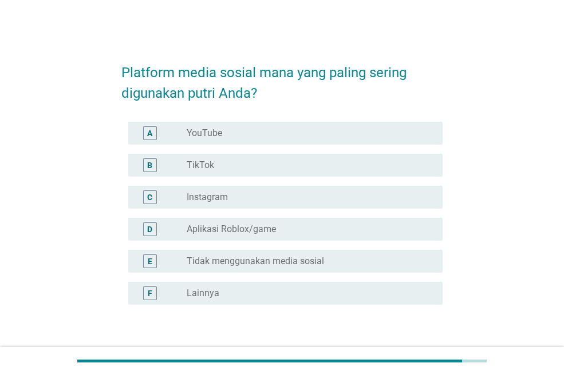
click at [286, 137] on div "radio_button_unchecked YouTube" at bounding box center [305, 133] width 237 height 11
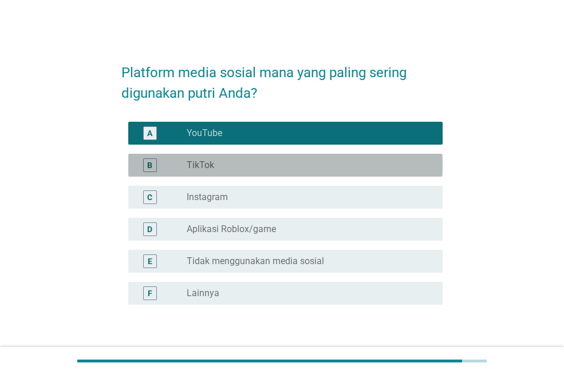
click at [260, 161] on div "radio_button_unchecked TikTok" at bounding box center [305, 165] width 237 height 11
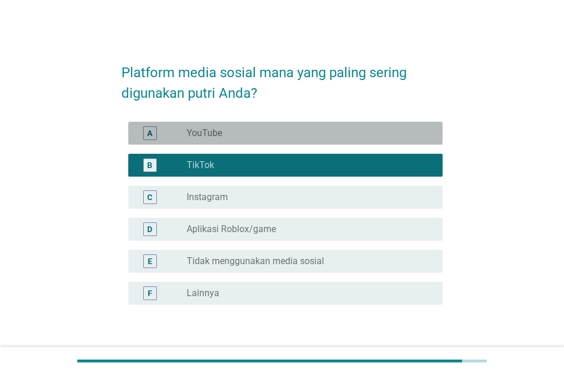
click at [261, 129] on div "radio_button_unchecked YouTube" at bounding box center [305, 133] width 237 height 11
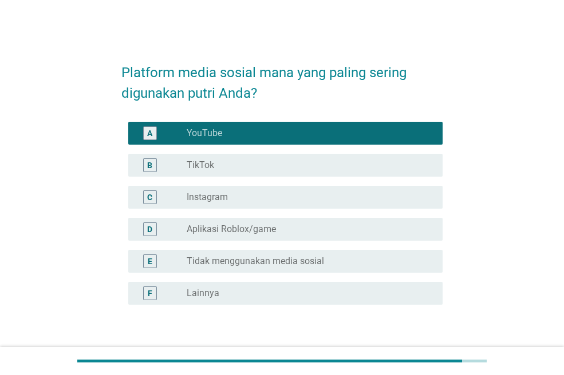
scroll to position [57, 0]
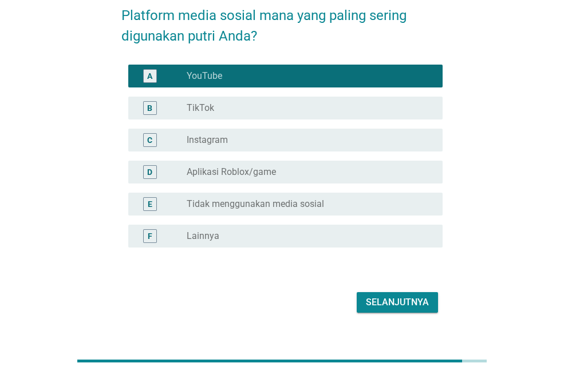
click at [296, 169] on div "radio_button_unchecked Aplikasi Roblox/game" at bounding box center [305, 172] width 237 height 11
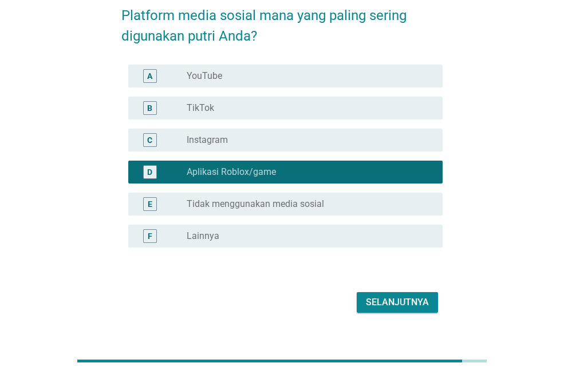
click at [406, 296] on div "Selanjutnya" at bounding box center [397, 303] width 63 height 14
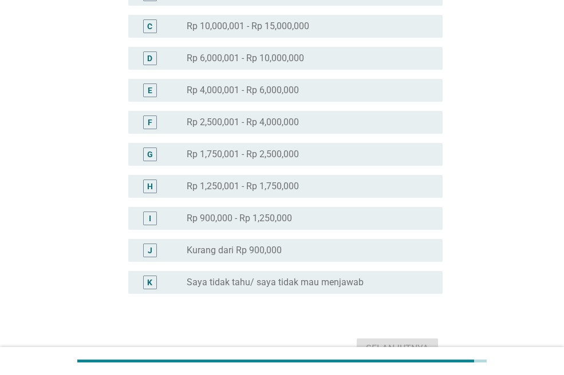
scroll to position [172, 0]
click at [245, 116] on label "Rp 2,500,001 - Rp 4,000,000" at bounding box center [243, 121] width 112 height 11
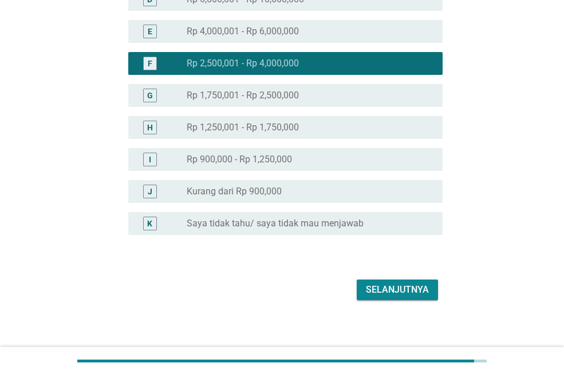
scroll to position [237, 0]
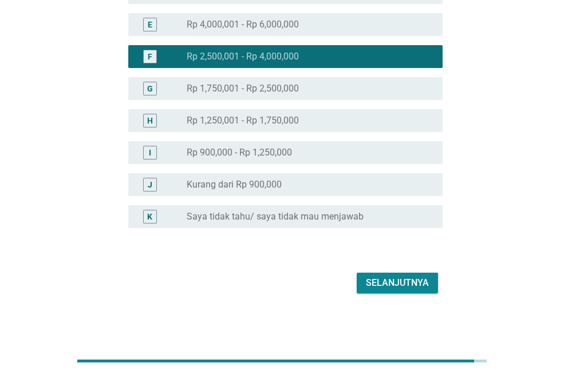
click at [422, 280] on div "Selanjutnya" at bounding box center [397, 283] width 63 height 14
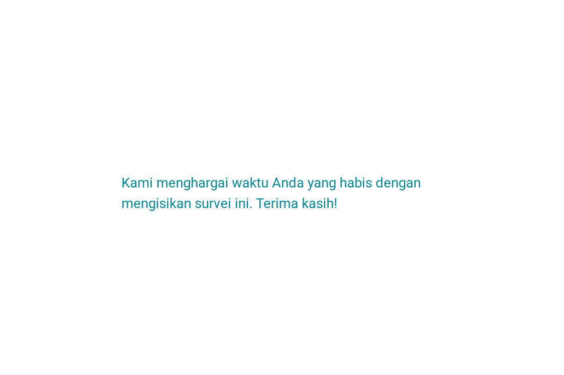
scroll to position [0, 0]
